Goal: Book appointment/travel/reservation

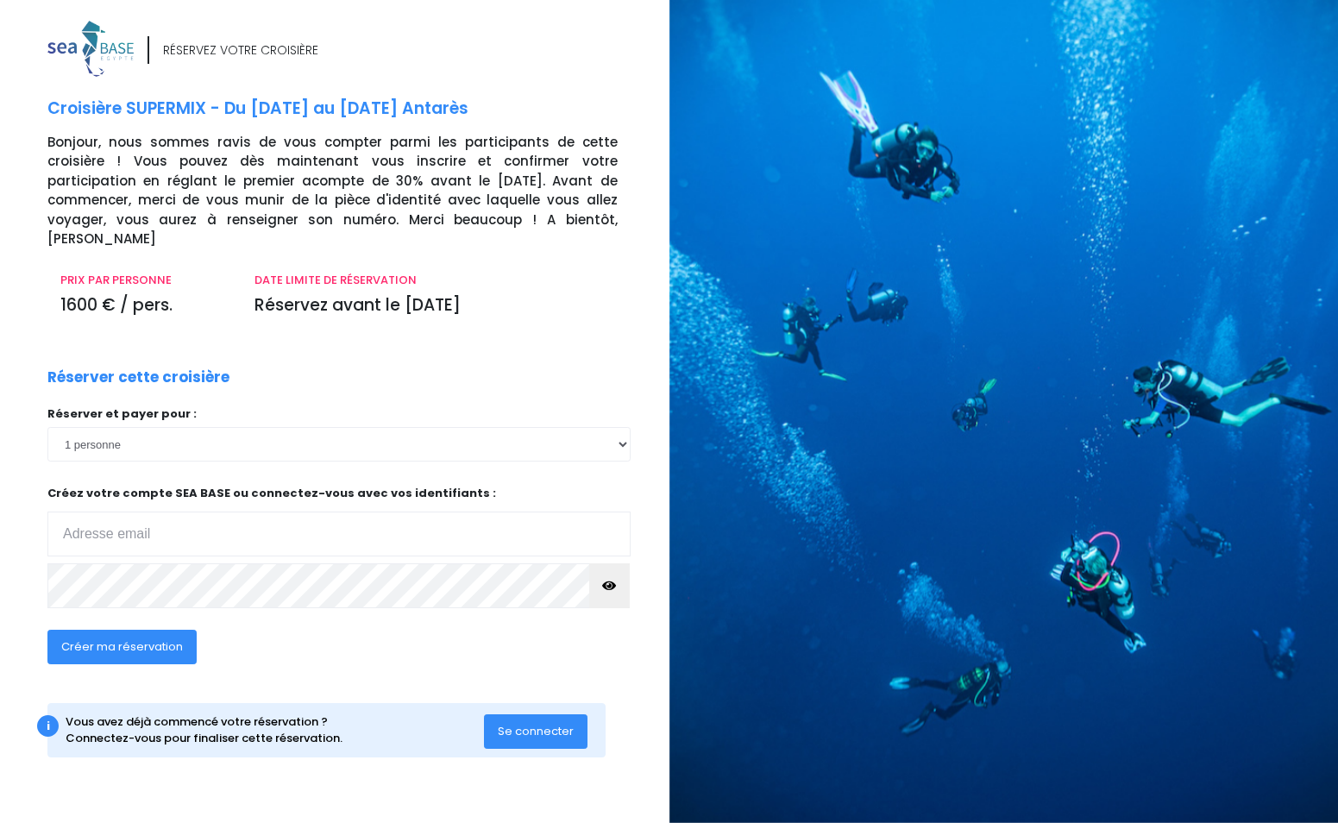
select select "2"
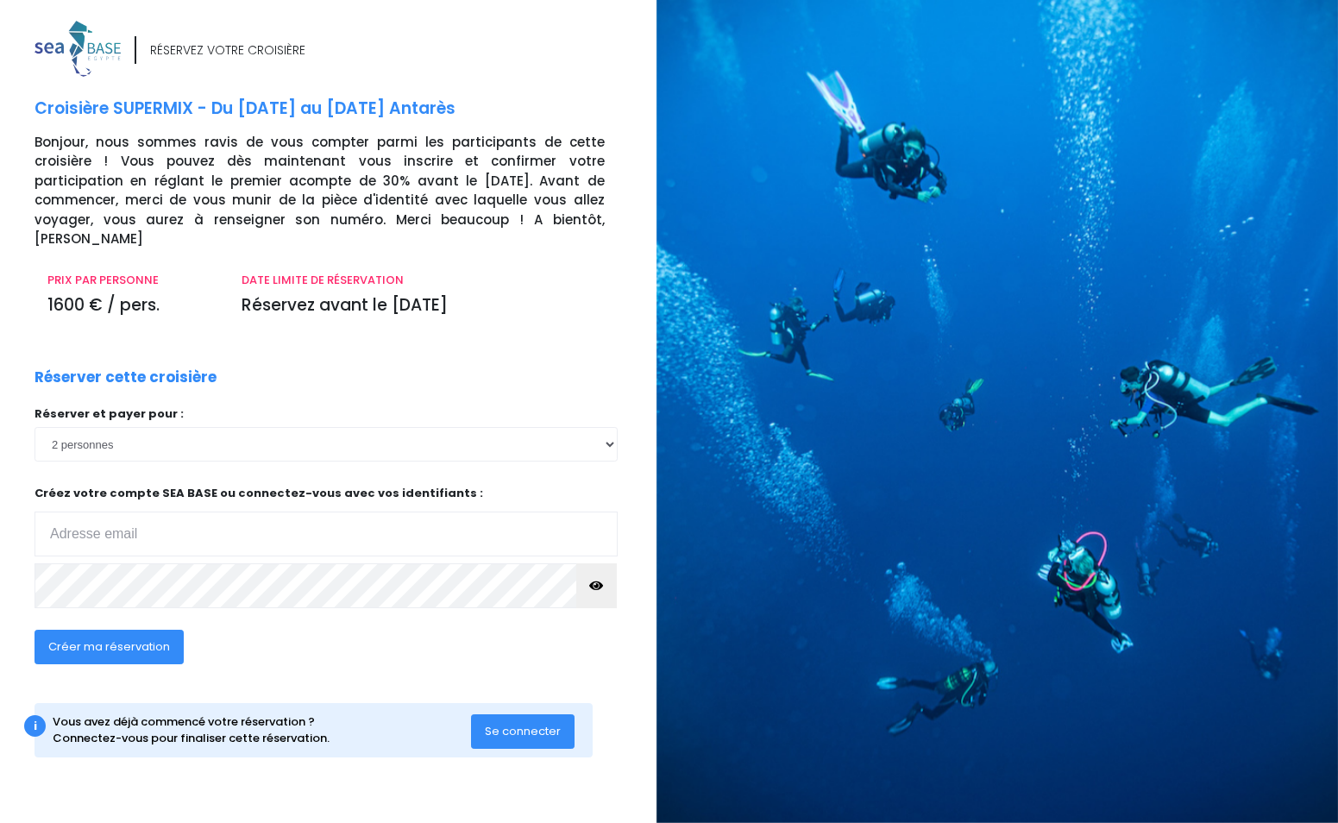
scroll to position [0, 13]
click at [132, 511] on input "email" at bounding box center [325, 533] width 583 height 45
type input "maxime.delahodde@gmail.com"
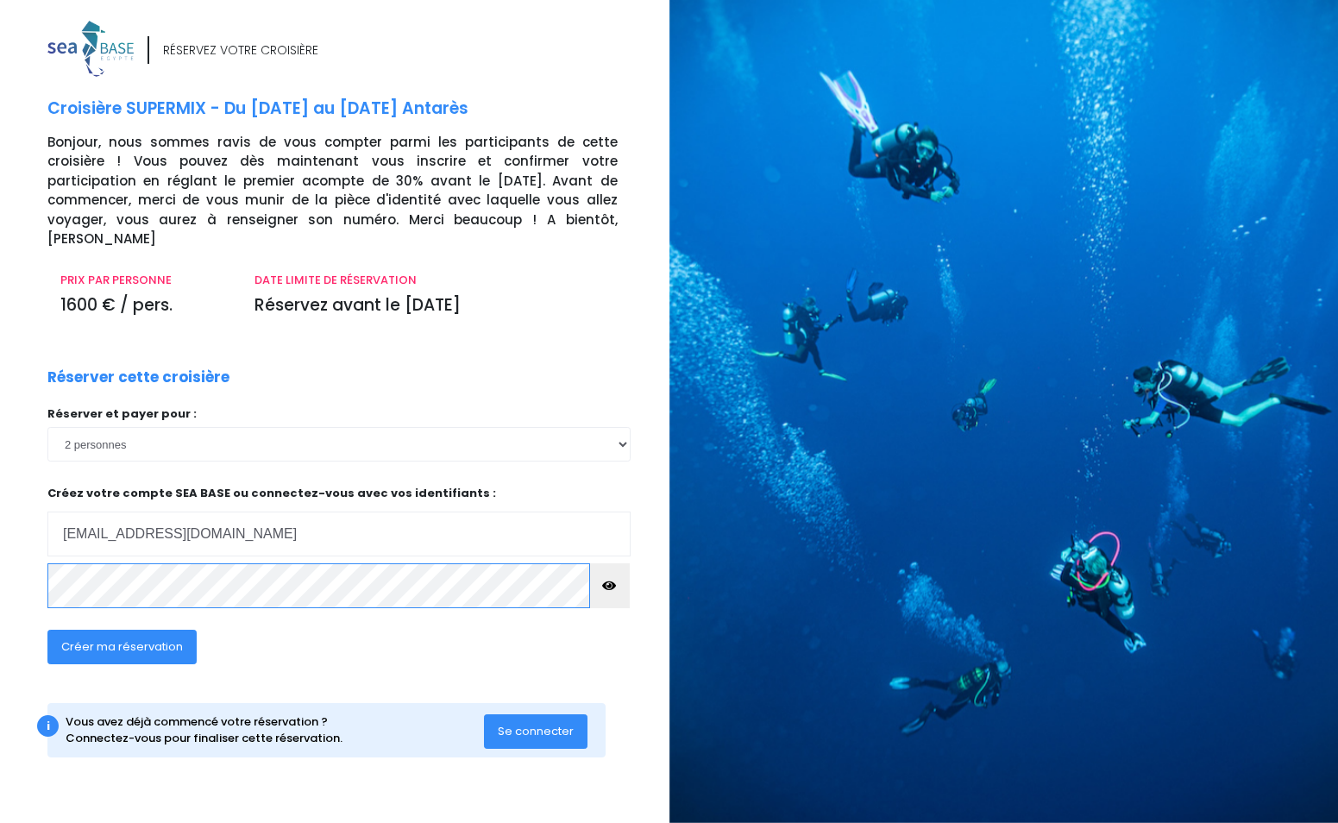
scroll to position [0, 0]
click at [115, 632] on button "Créer ma réservation" at bounding box center [121, 647] width 149 height 34
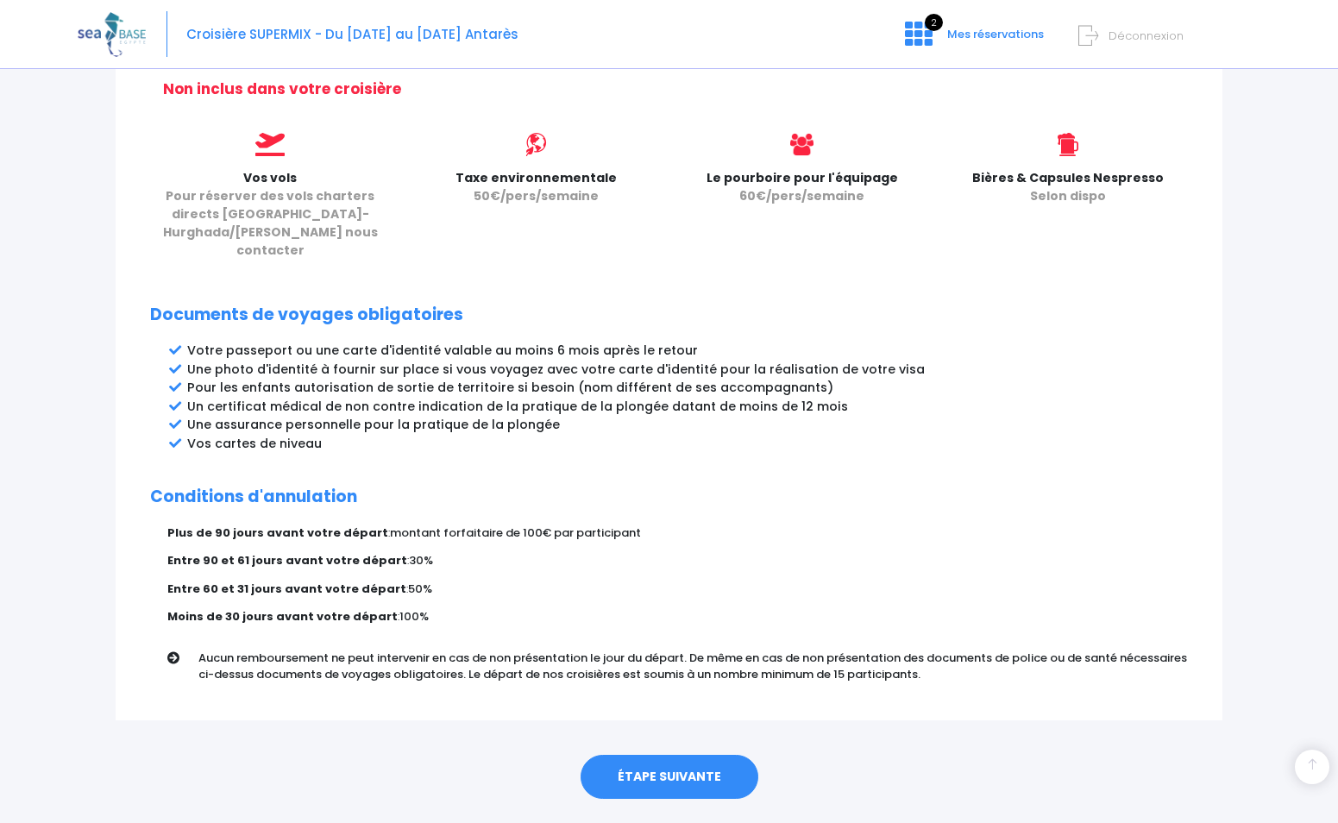
scroll to position [727, 0]
click at [628, 756] on link "ÉTAPE SUIVANTE" at bounding box center [669, 778] width 178 height 45
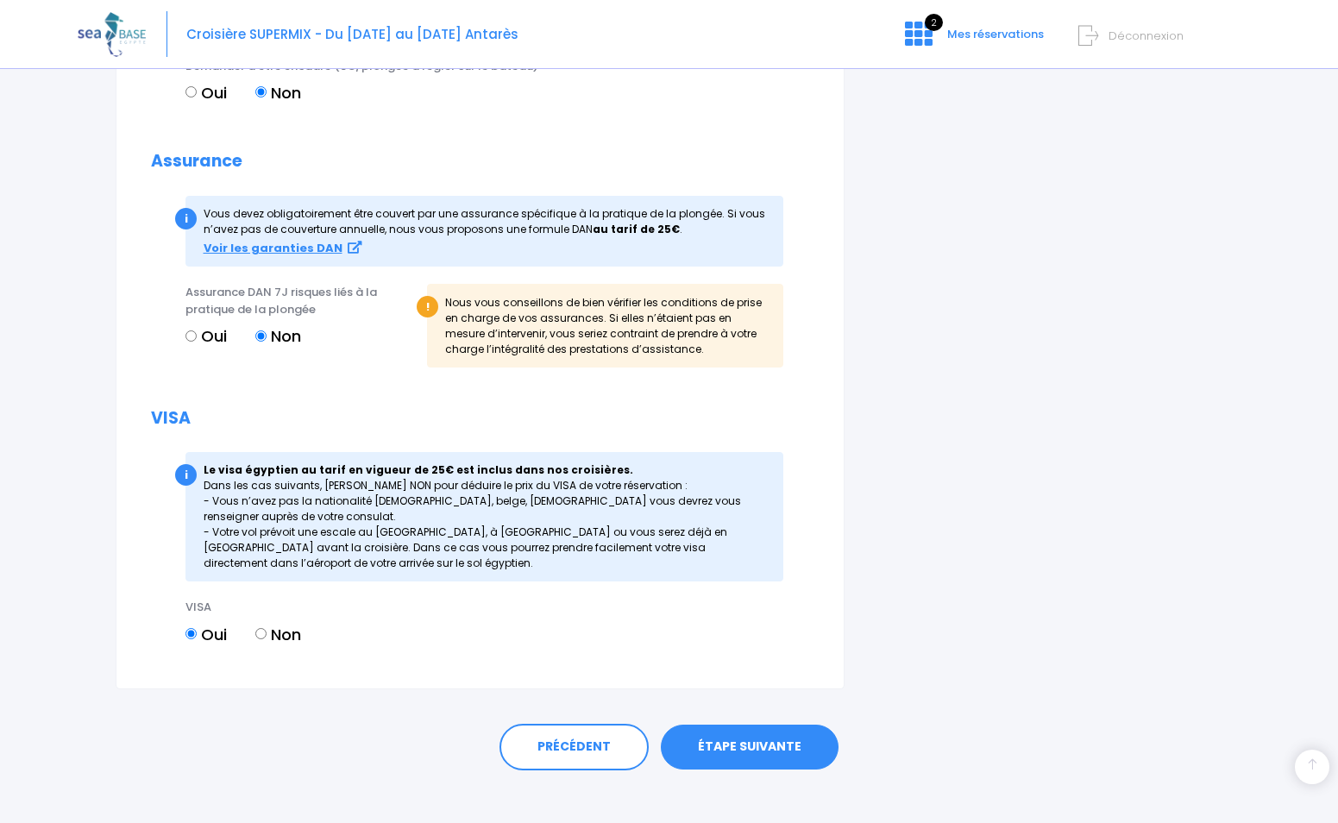
scroll to position [1765, 0]
click at [591, 705] on div "PRÉCÉDENT ÉTAPE SUIVANTE" at bounding box center [669, 743] width 1107 height 107
click at [587, 724] on link "PRÉCÉDENT" at bounding box center [573, 747] width 149 height 47
click at [574, 728] on link "PRÉCÉDENT" at bounding box center [573, 747] width 149 height 47
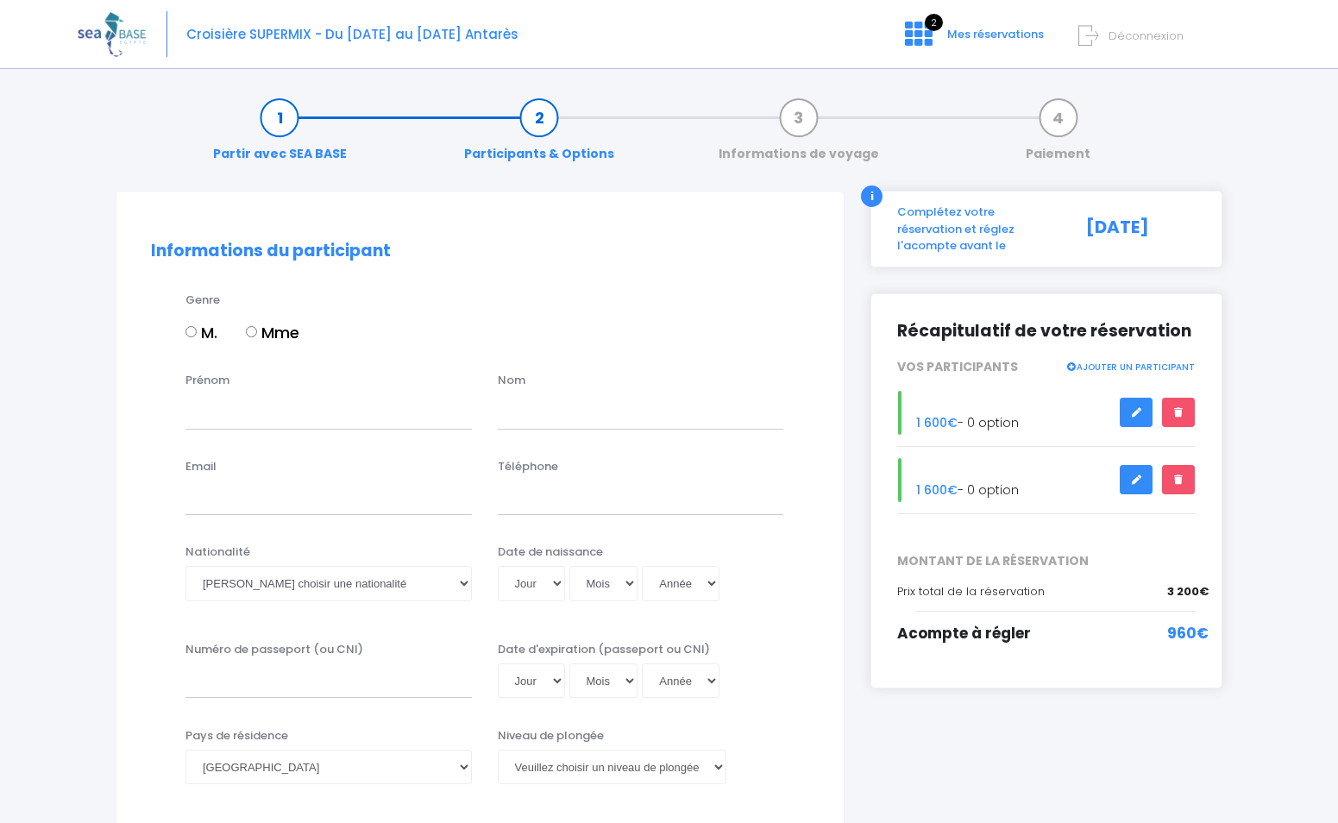
click at [294, 121] on link "Partir avec SEA BASE" at bounding box center [279, 136] width 151 height 54
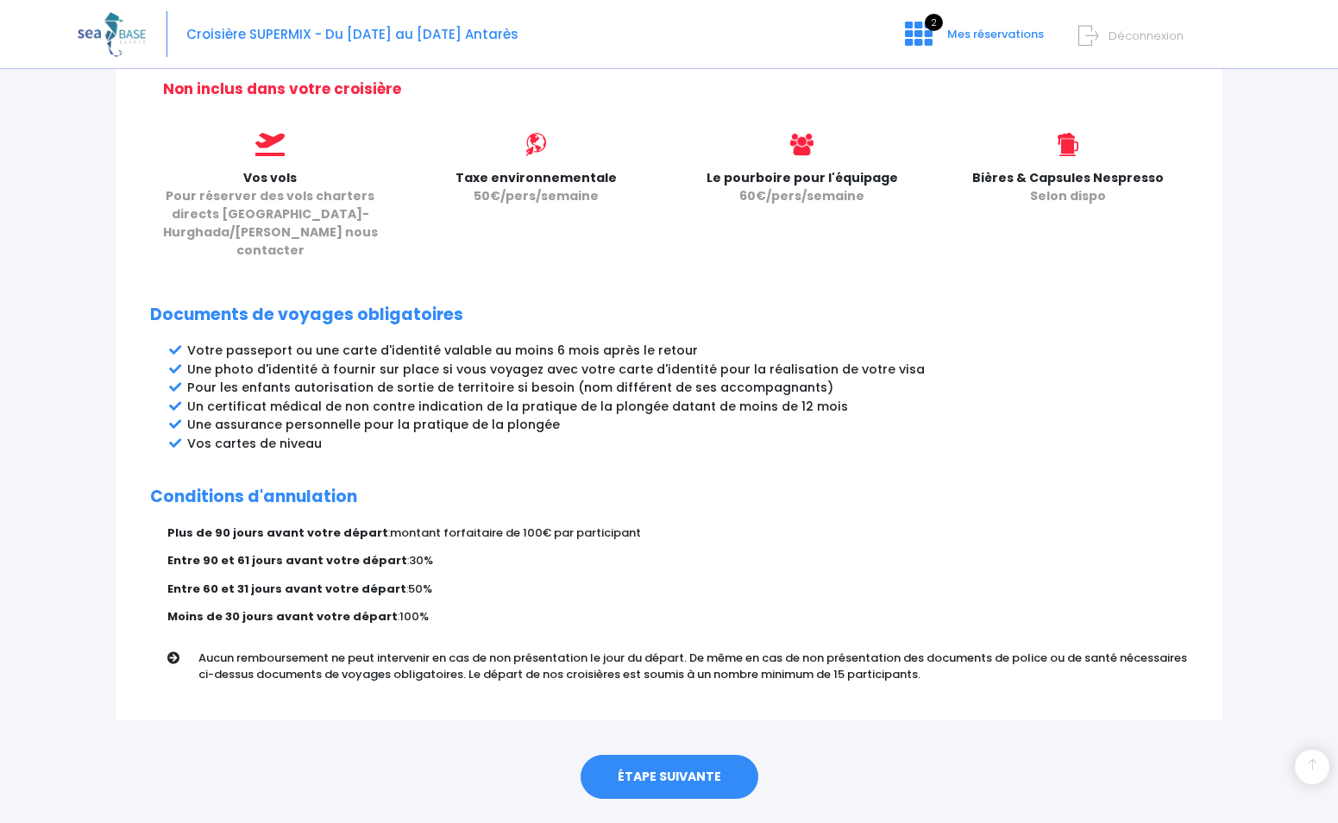
scroll to position [727, 0]
